Goal: Task Accomplishment & Management: Manage account settings

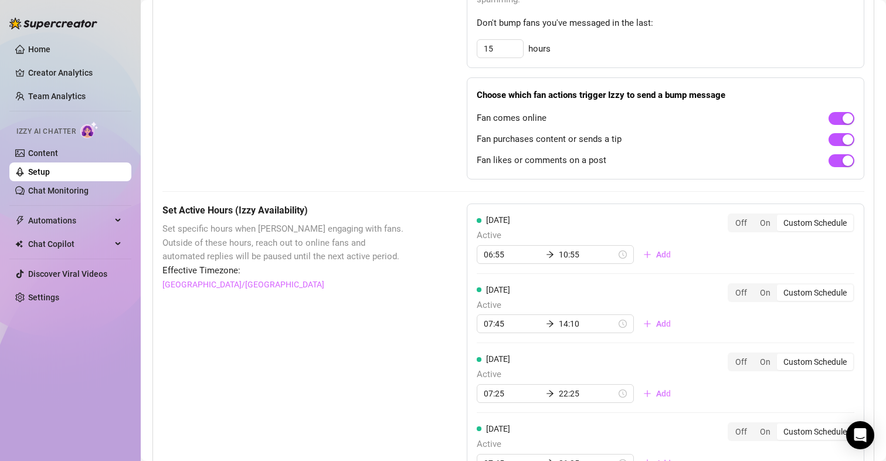
scroll to position [880, 0]
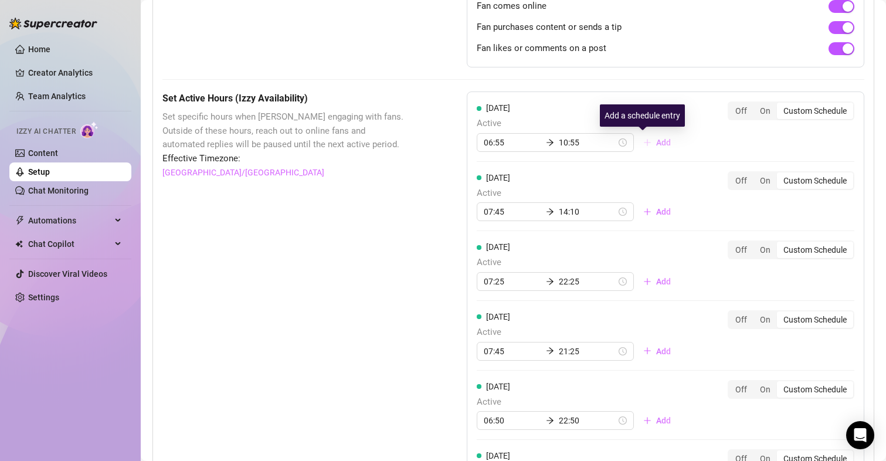
click at [656, 141] on span "Add" at bounding box center [663, 142] width 15 height 9
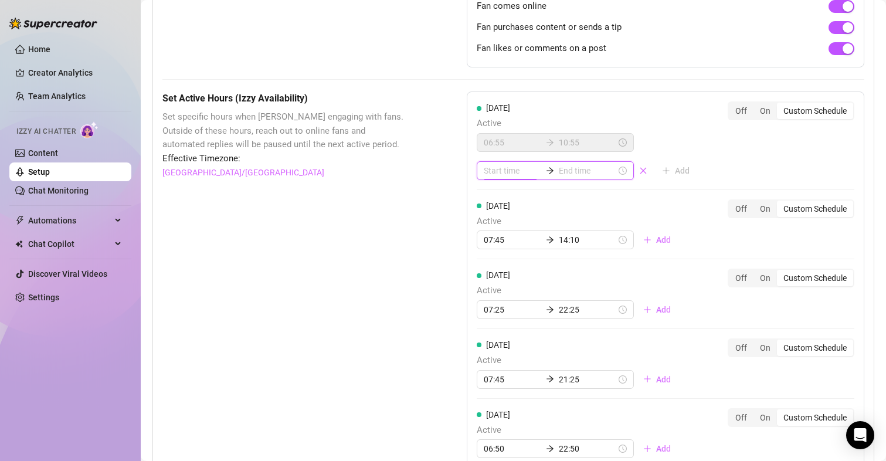
click at [509, 173] on input at bounding box center [512, 170] width 57 height 13
type input "03:00"
click at [490, 230] on div "18" at bounding box center [490, 232] width 28 height 16
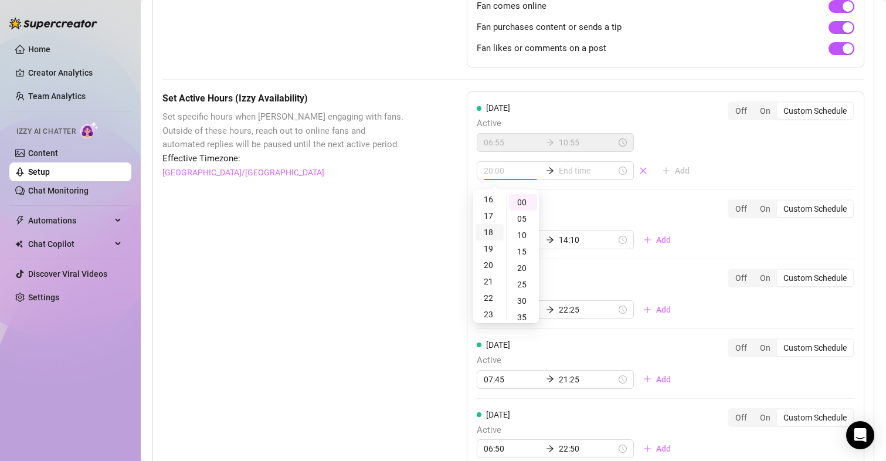
scroll to position [294, 0]
click at [520, 220] on div "10" at bounding box center [523, 224] width 28 height 16
type input "18:10"
click at [562, 169] on input at bounding box center [587, 170] width 57 height 13
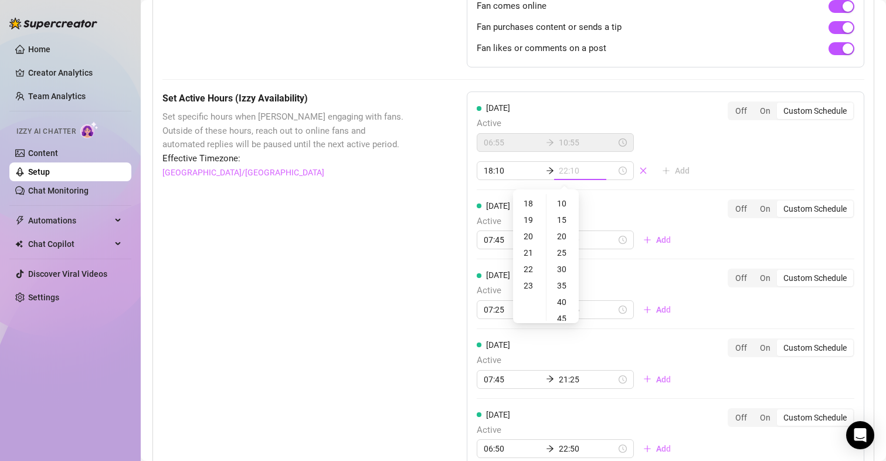
click at [525, 268] on div "22" at bounding box center [529, 269] width 28 height 16
click at [565, 238] on div "20" at bounding box center [563, 236] width 28 height 16
type input "22:20"
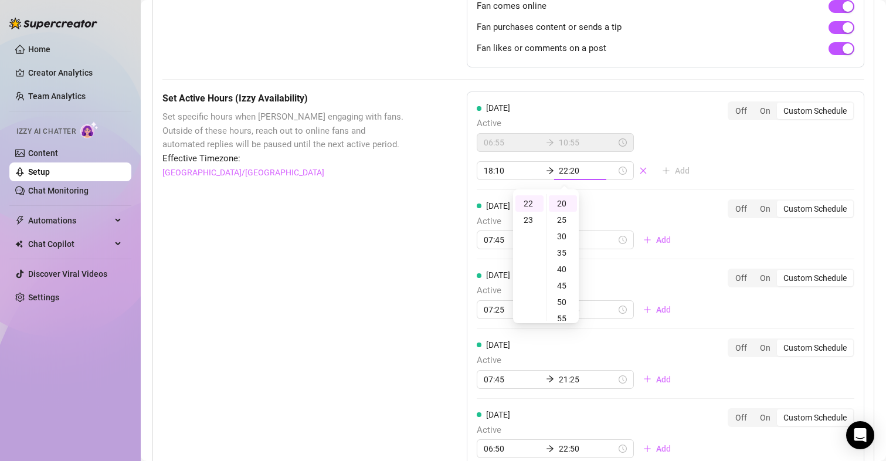
click at [427, 241] on div "Set Active Hours (Izzy Availability) Set specific hours when Izzy engaging with…" at bounding box center [513, 423] width 702 height 665
